Goal: Check status: Check status

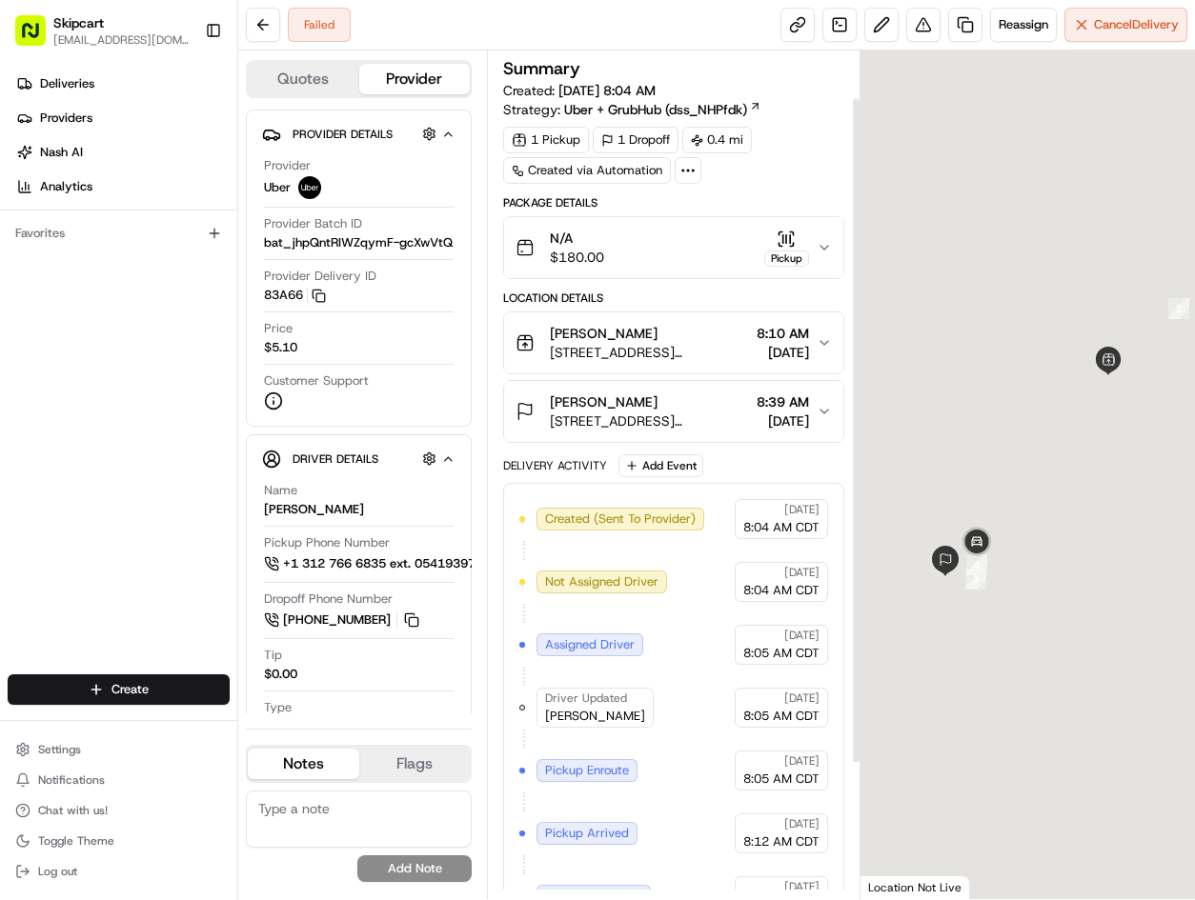
scroll to position [232, 0]
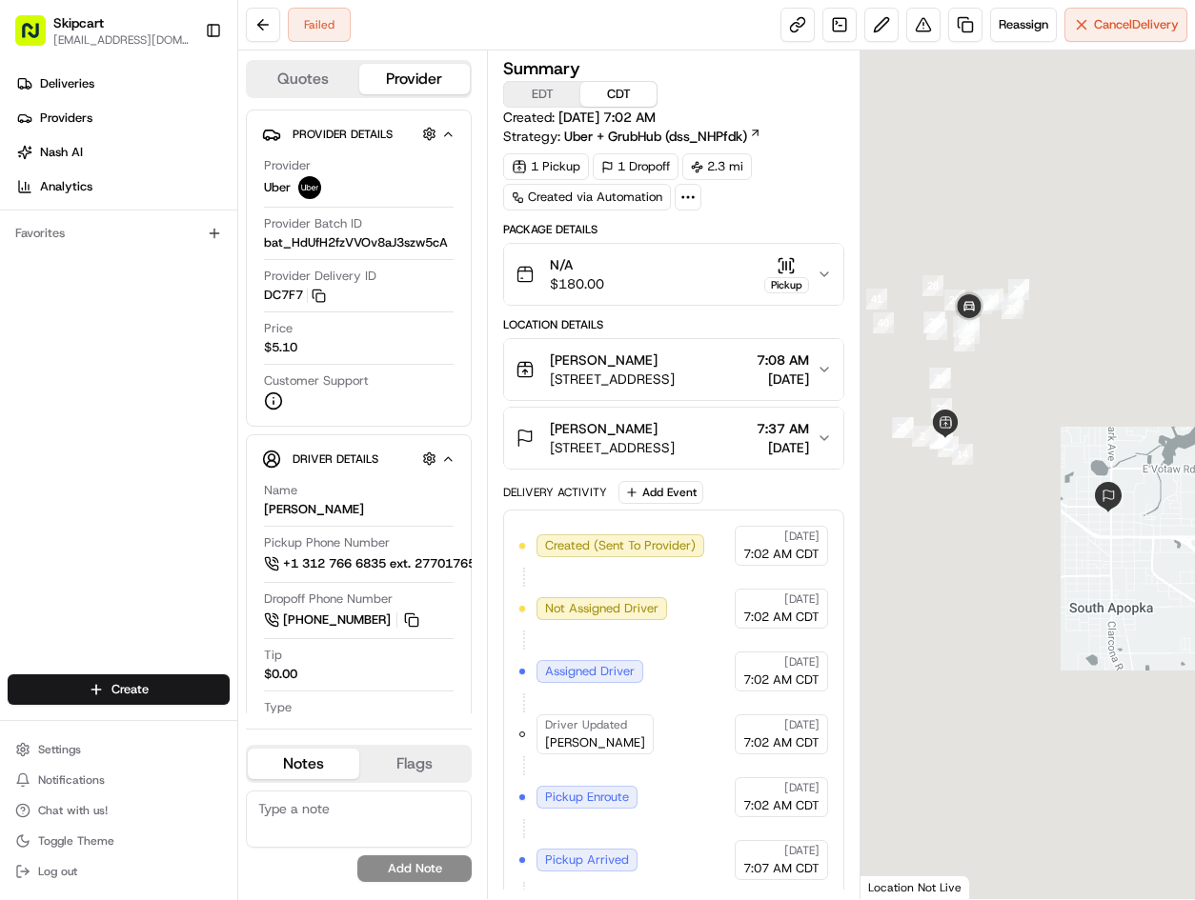
scroll to position [321, 0]
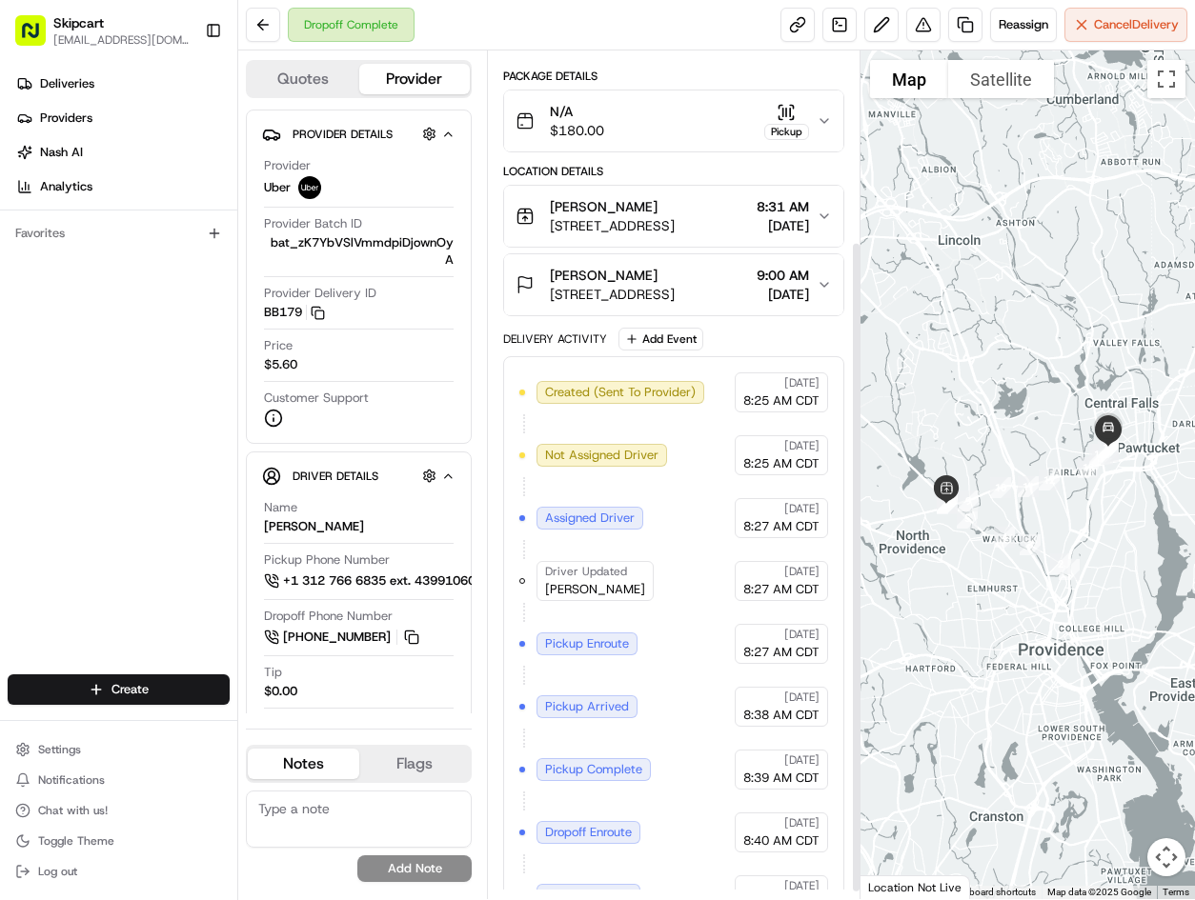
scroll to position [258, 0]
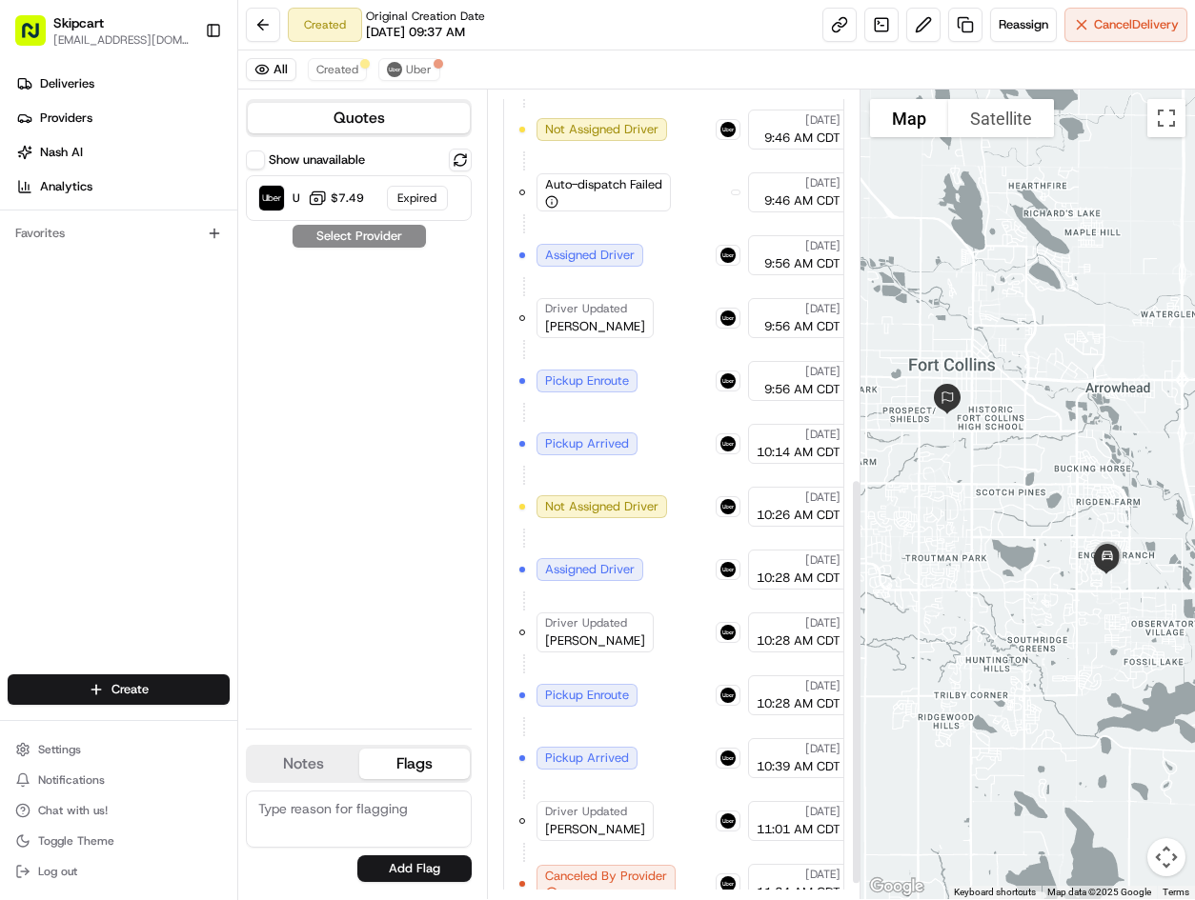
scroll to position [800, 0]
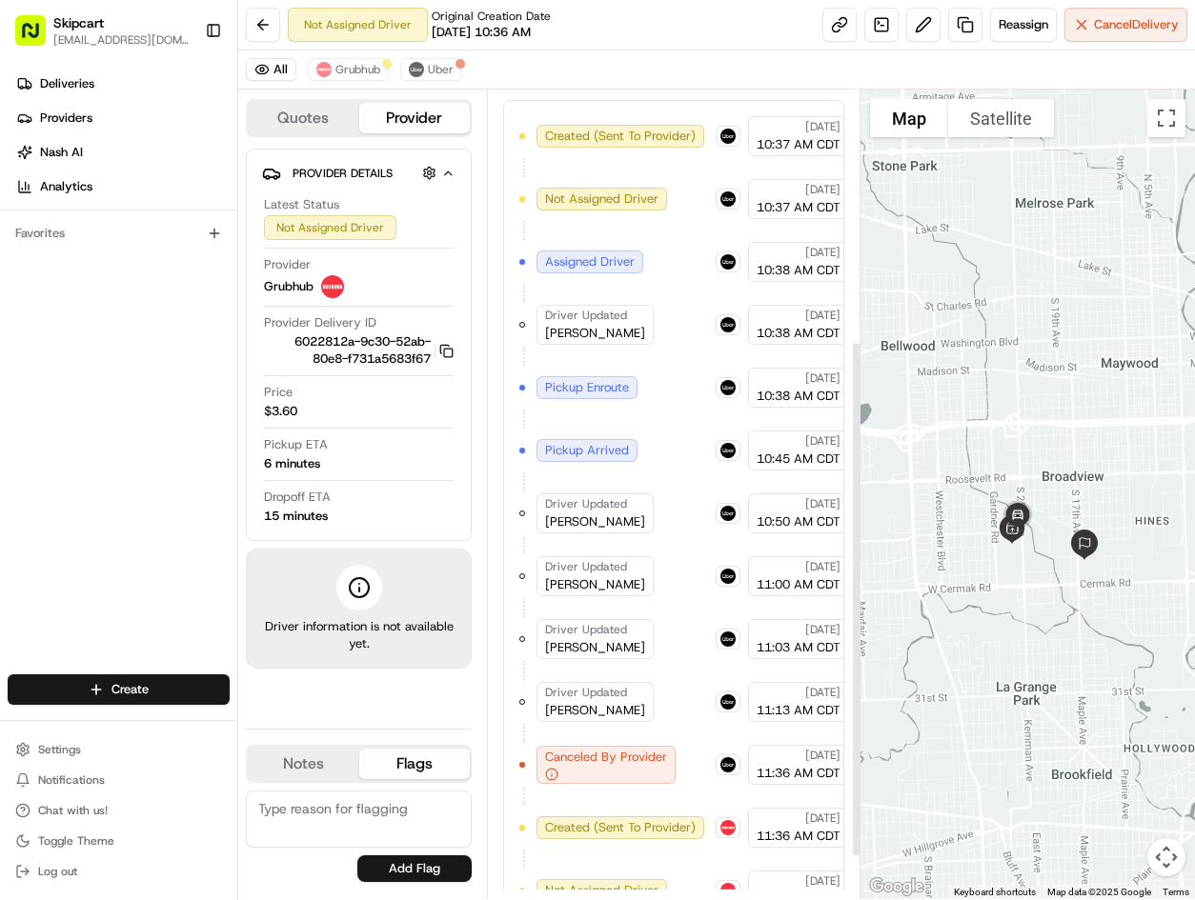
scroll to position [459, 0]
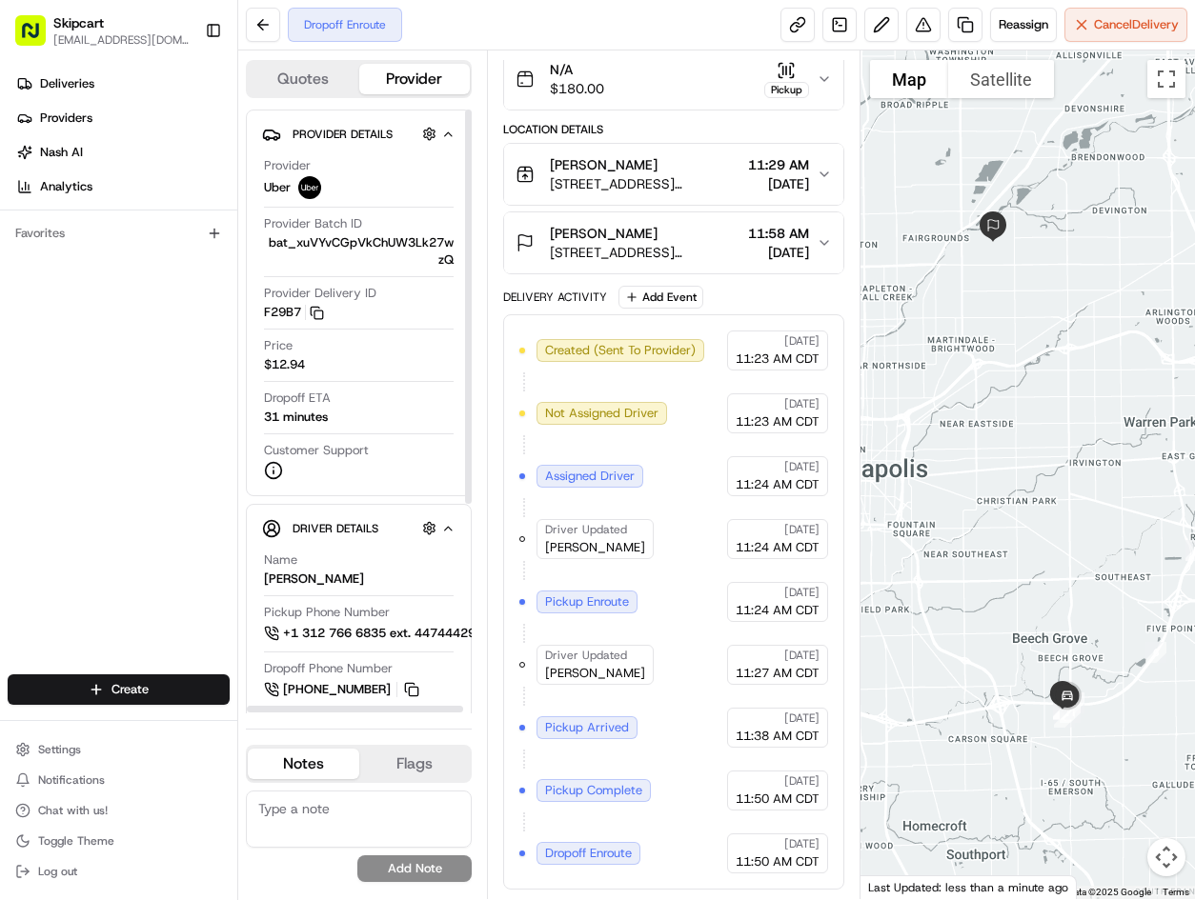
click at [668, 518] on div "Created (Sent To Provider) Uber 08/19/2025 11:23 AM CDT Not Assigned Driver Ube…" at bounding box center [673, 602] width 309 height 543
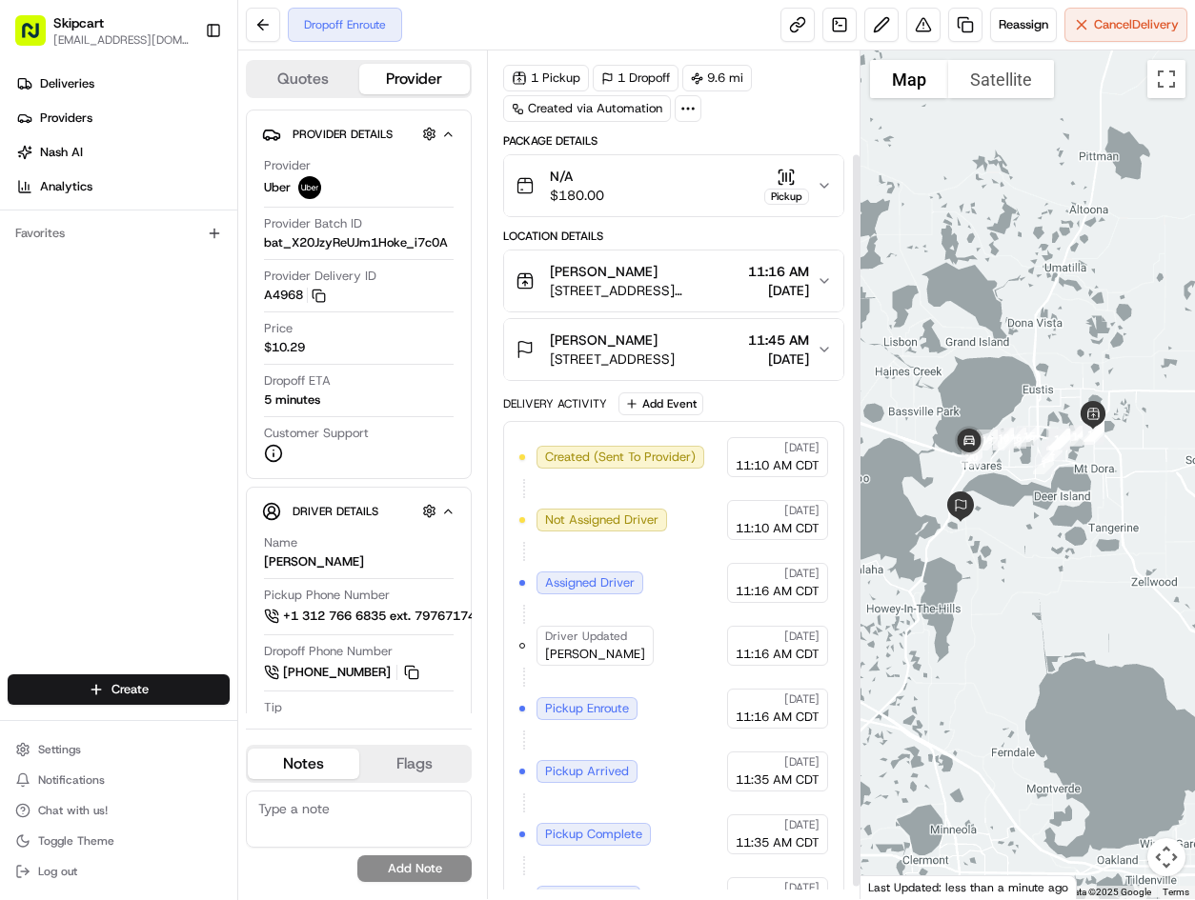
scroll to position [132, 0]
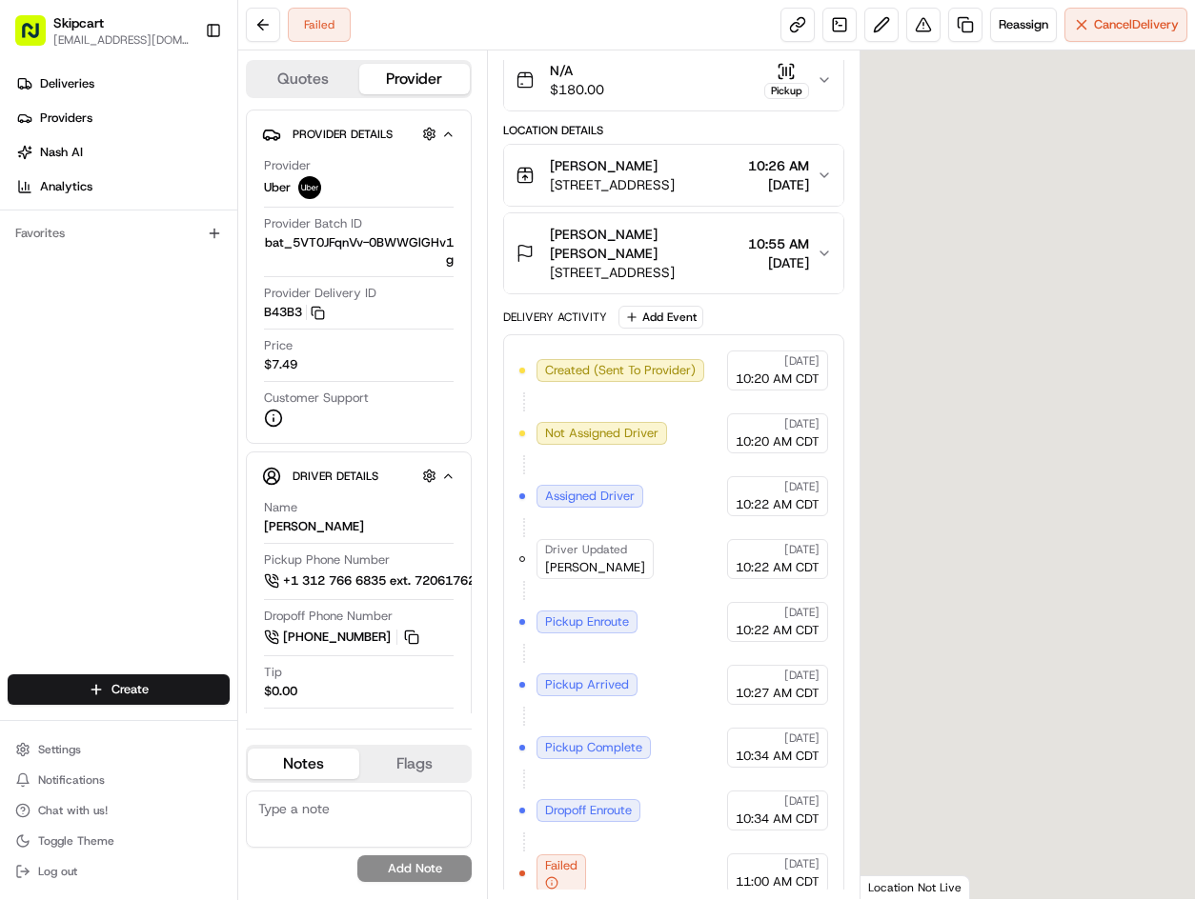
scroll to position [169, 0]
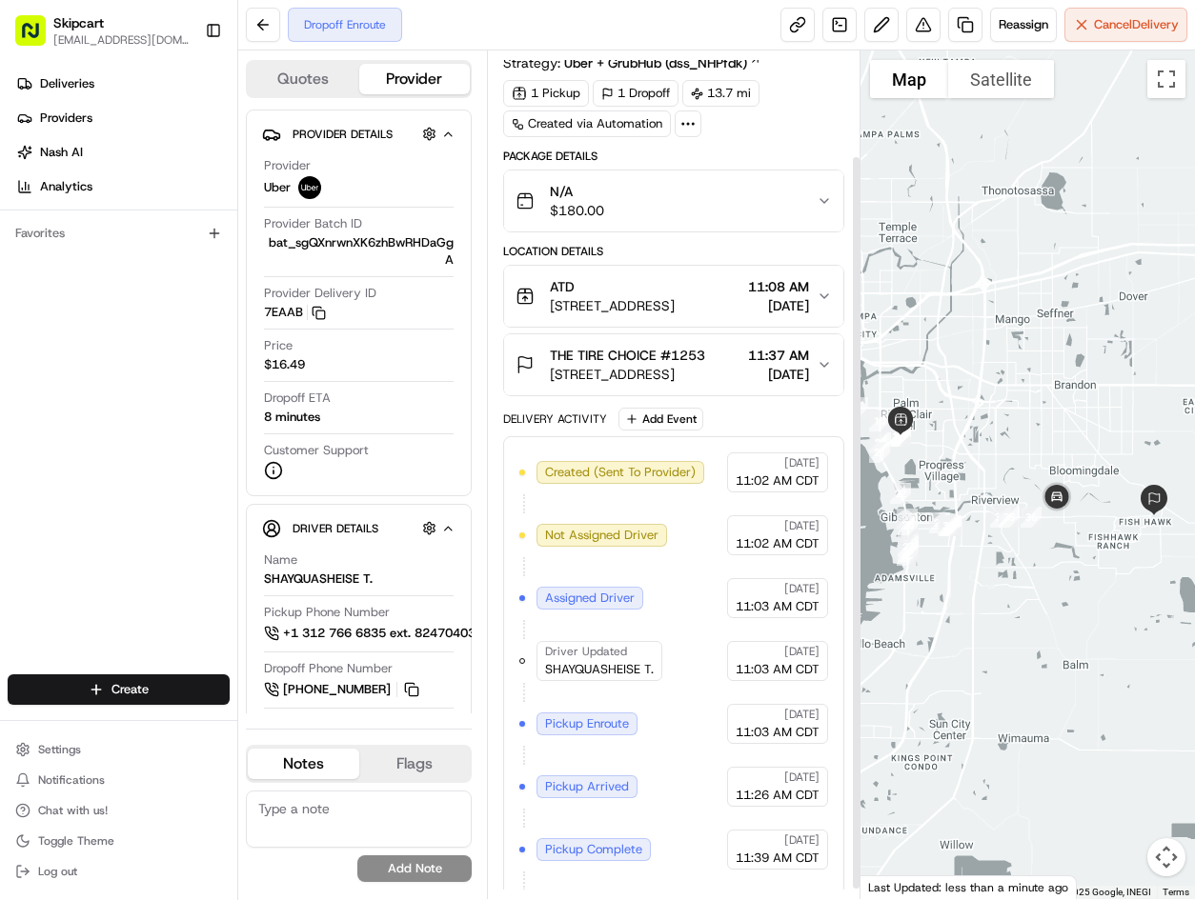
scroll to position [132, 0]
